Goal: Task Accomplishment & Management: Manage account settings

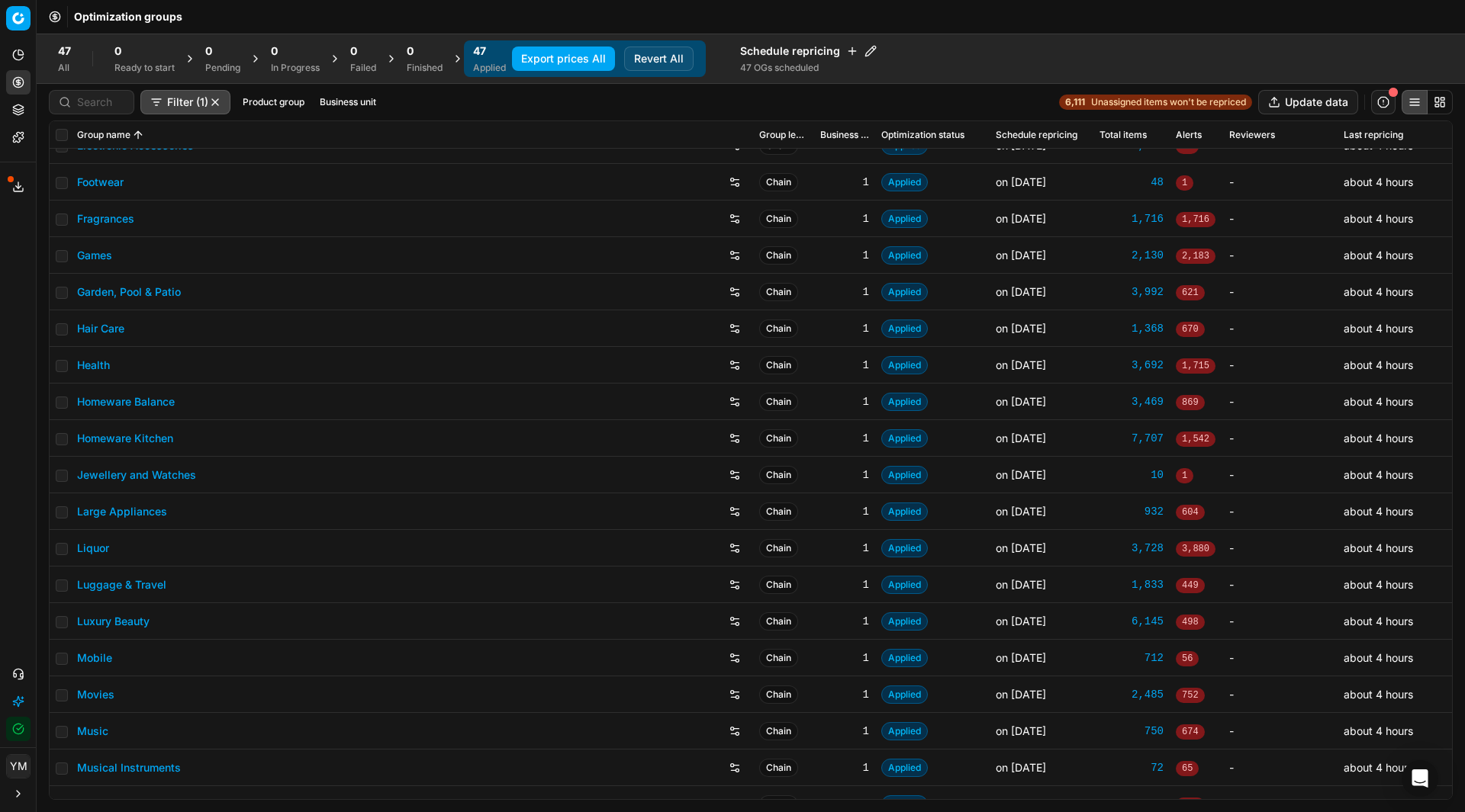
scroll to position [457, 0]
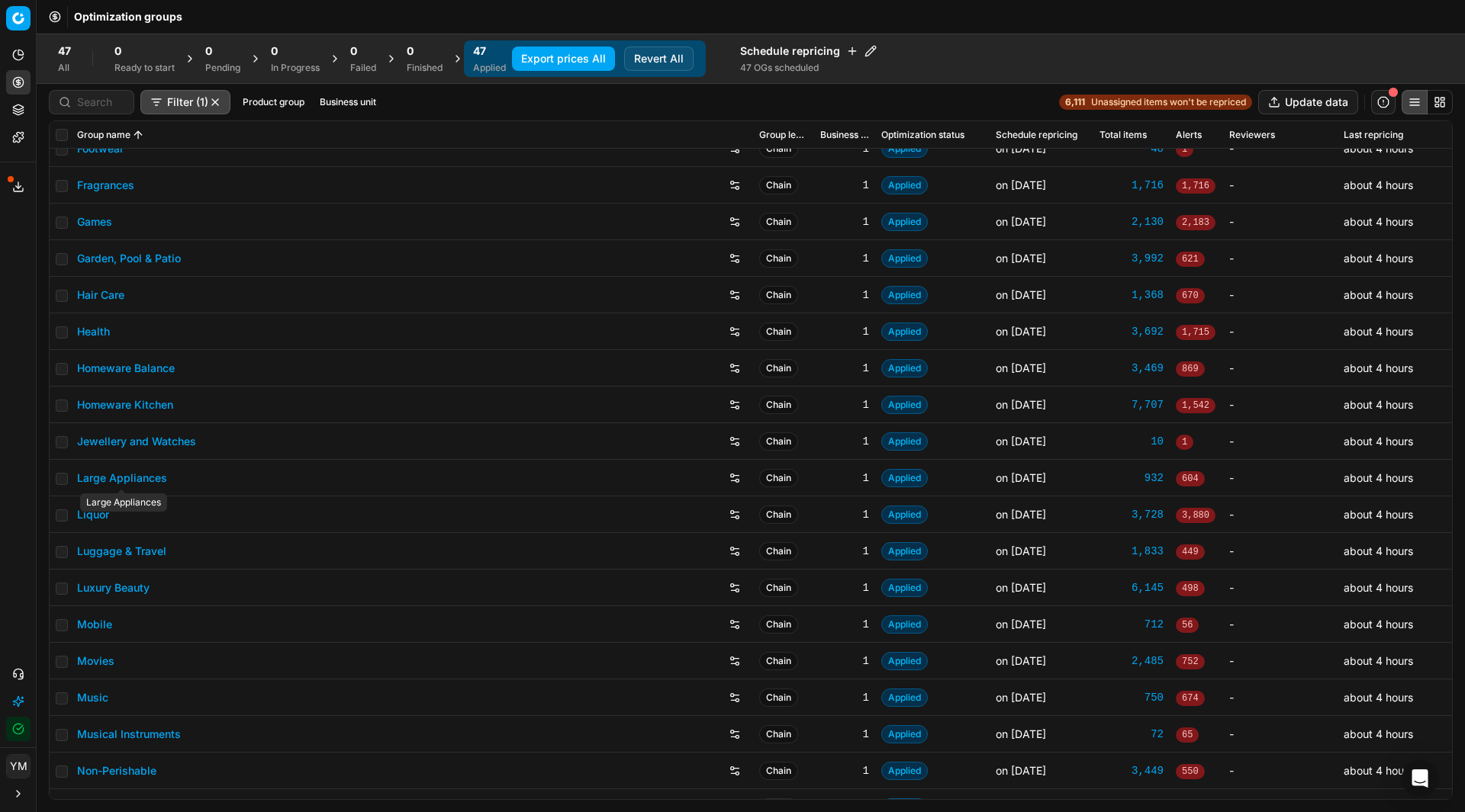
click at [132, 482] on link "Large Appliances" at bounding box center [122, 478] width 90 height 15
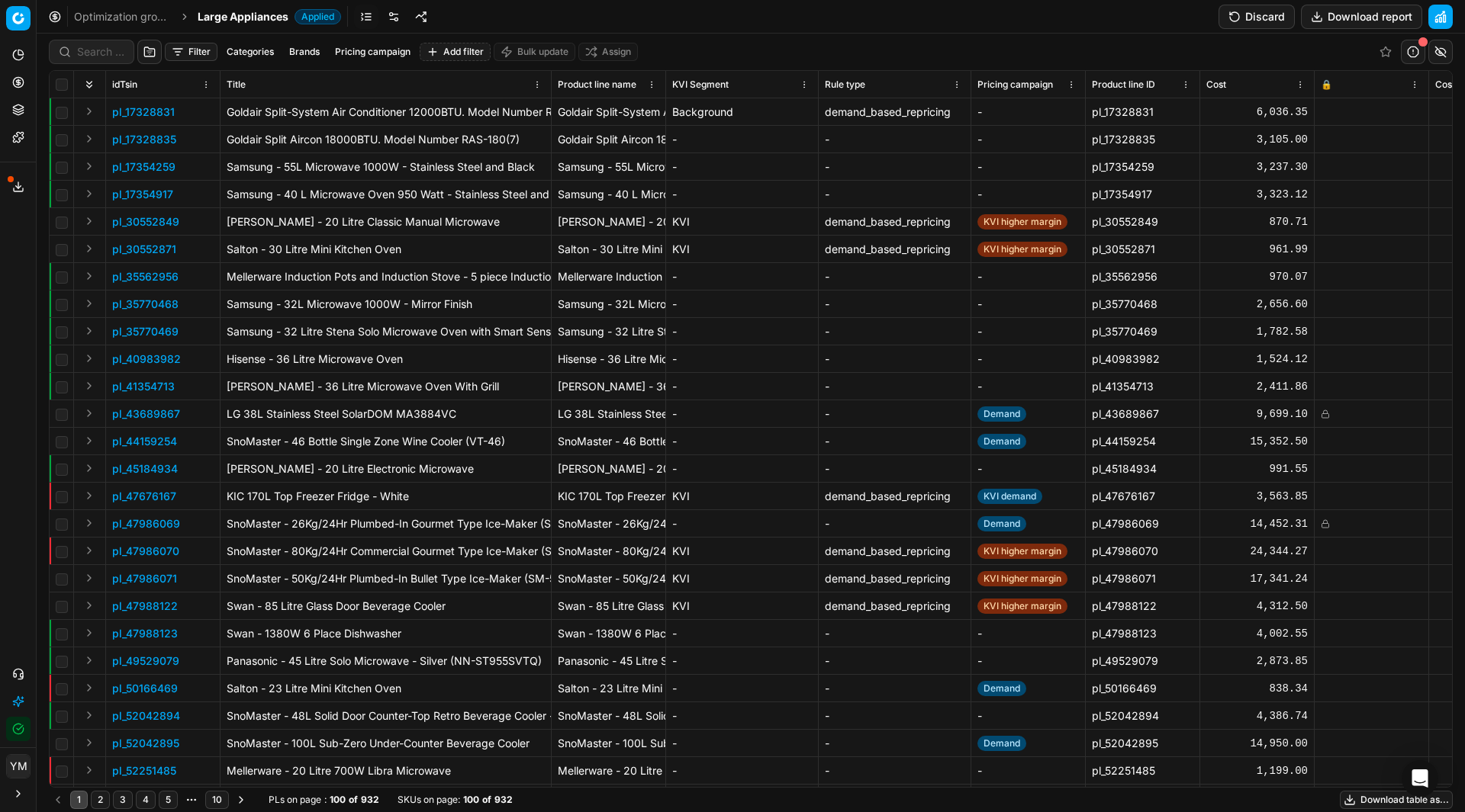
click at [390, 15] on link at bounding box center [393, 16] width 24 height 24
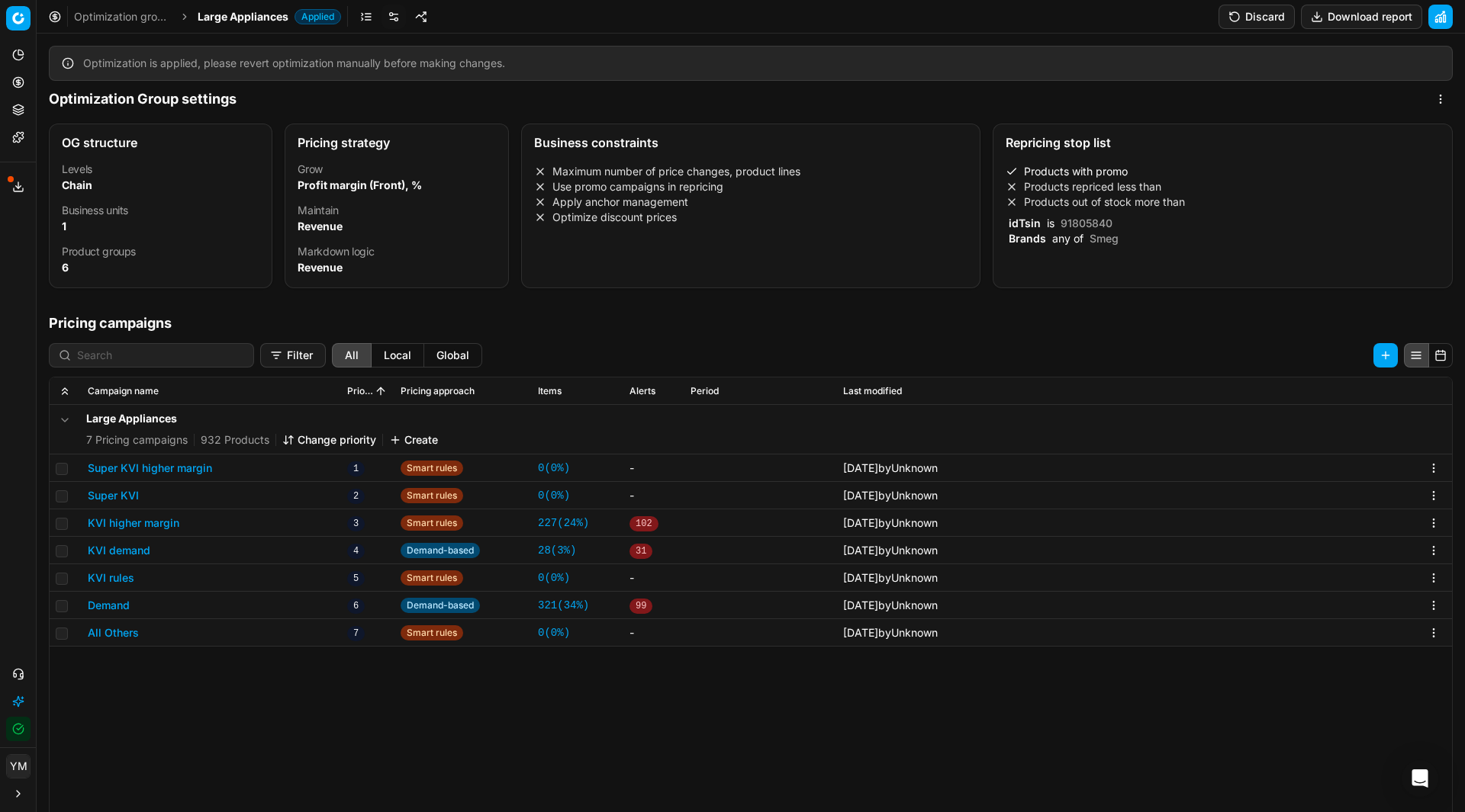
click at [143, 472] on button "Super KVI higher margin" at bounding box center [150, 468] width 124 height 15
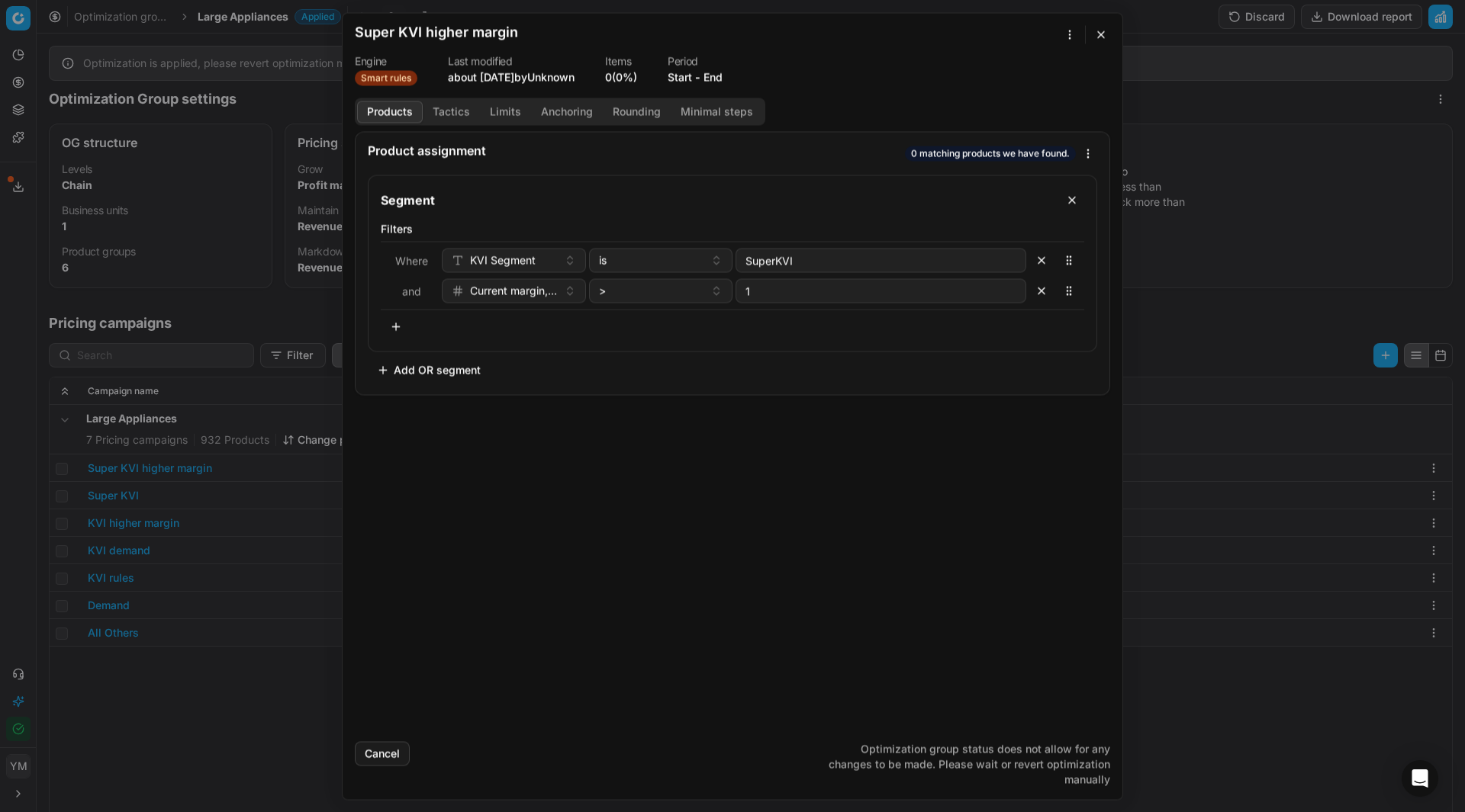
click at [443, 115] on button "Tactics" at bounding box center [451, 111] width 57 height 22
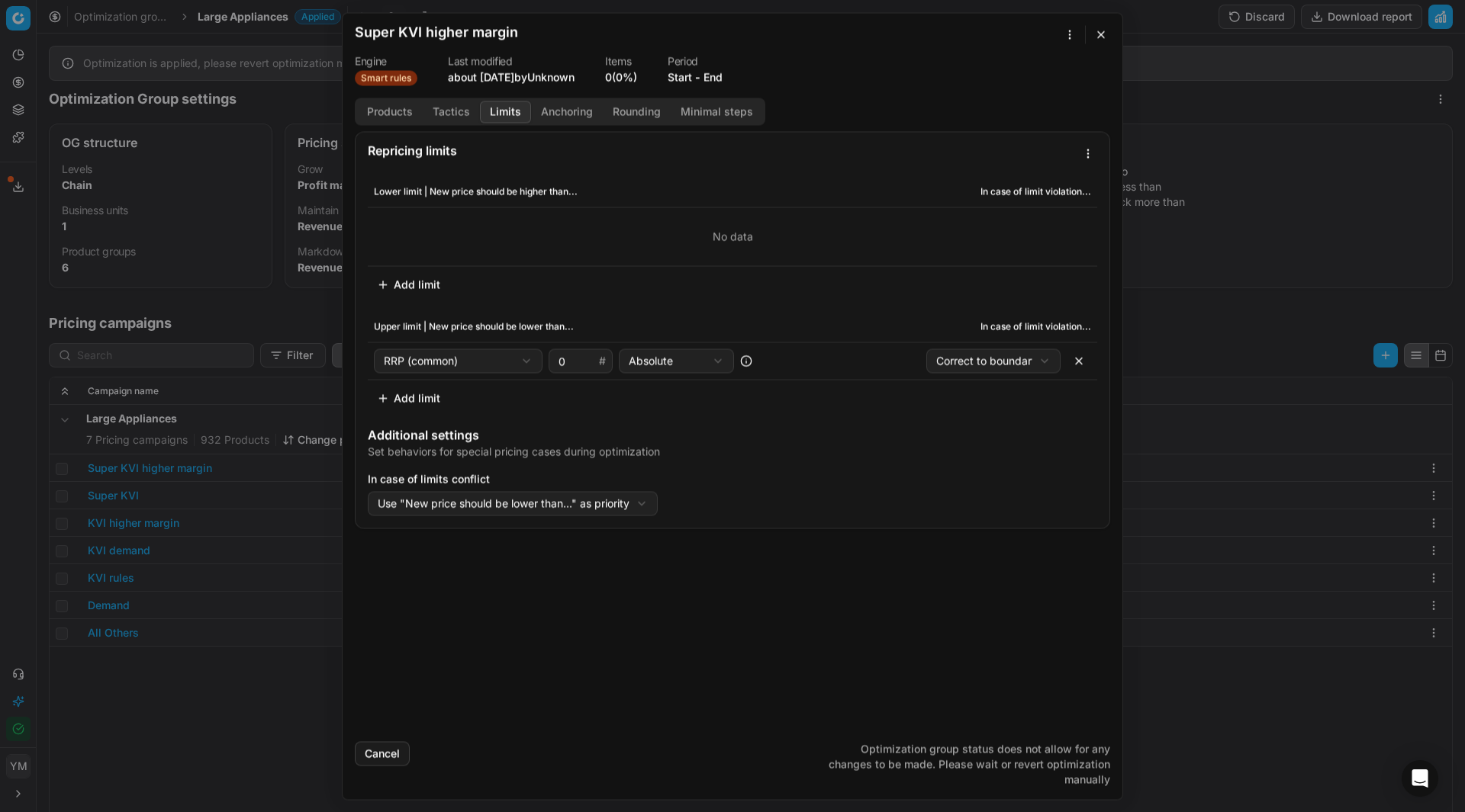
click at [506, 111] on button "Limits" at bounding box center [505, 111] width 51 height 22
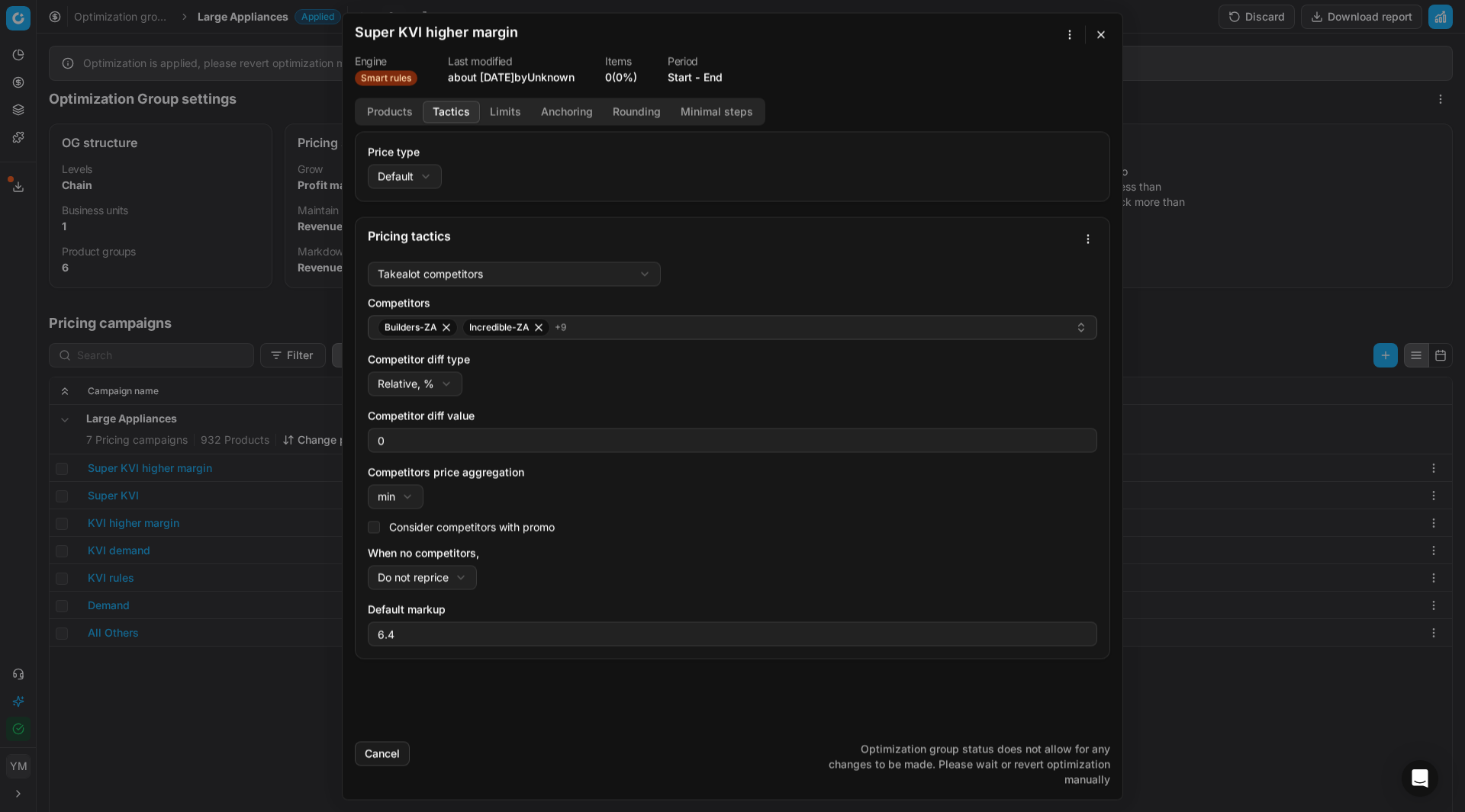
click at [450, 113] on button "Tactics" at bounding box center [451, 111] width 57 height 22
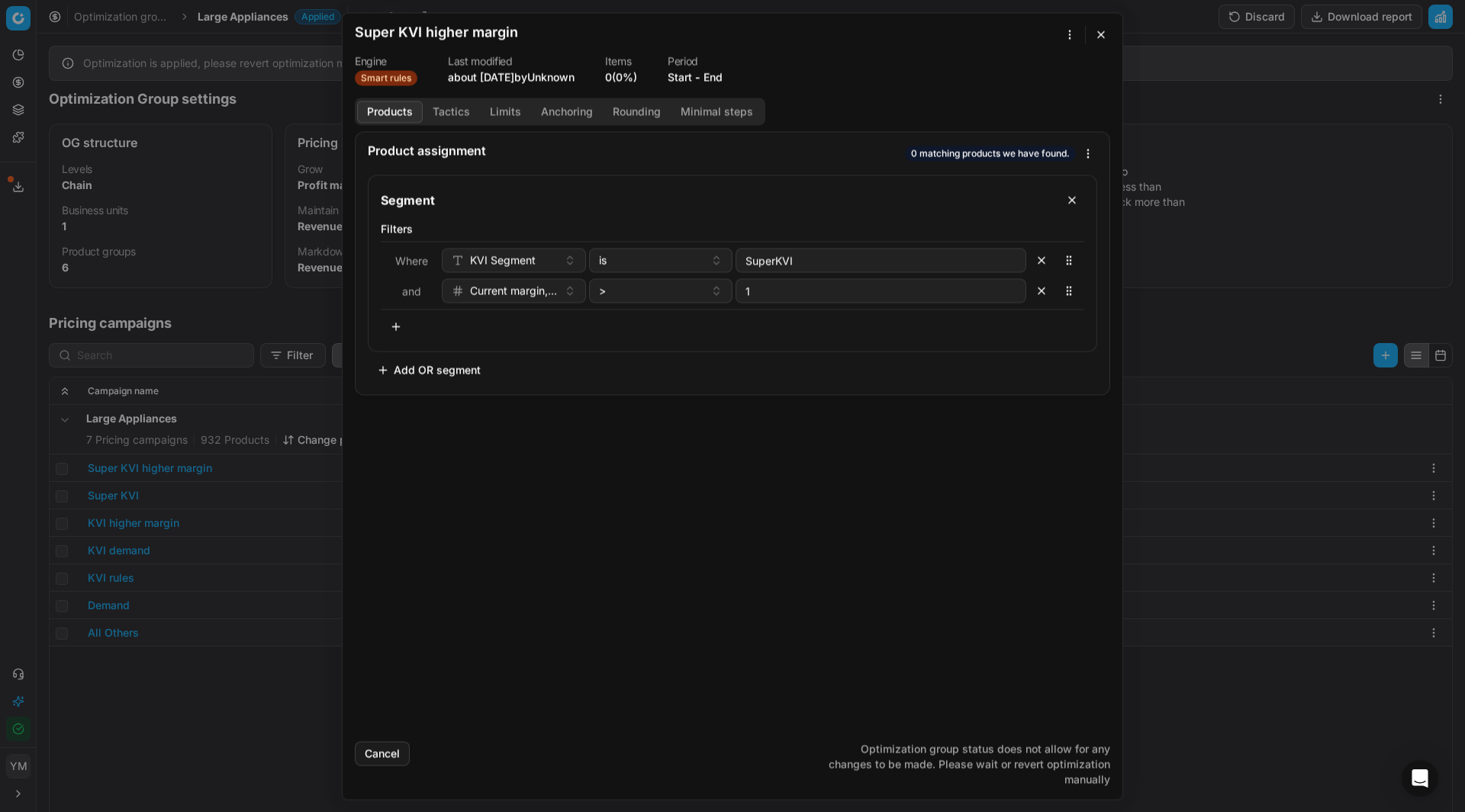
click at [407, 111] on button "Products" at bounding box center [390, 111] width 65 height 22
click at [1101, 37] on button "button" at bounding box center [1101, 34] width 18 height 18
